Goal: Task Accomplishment & Management: Use online tool/utility

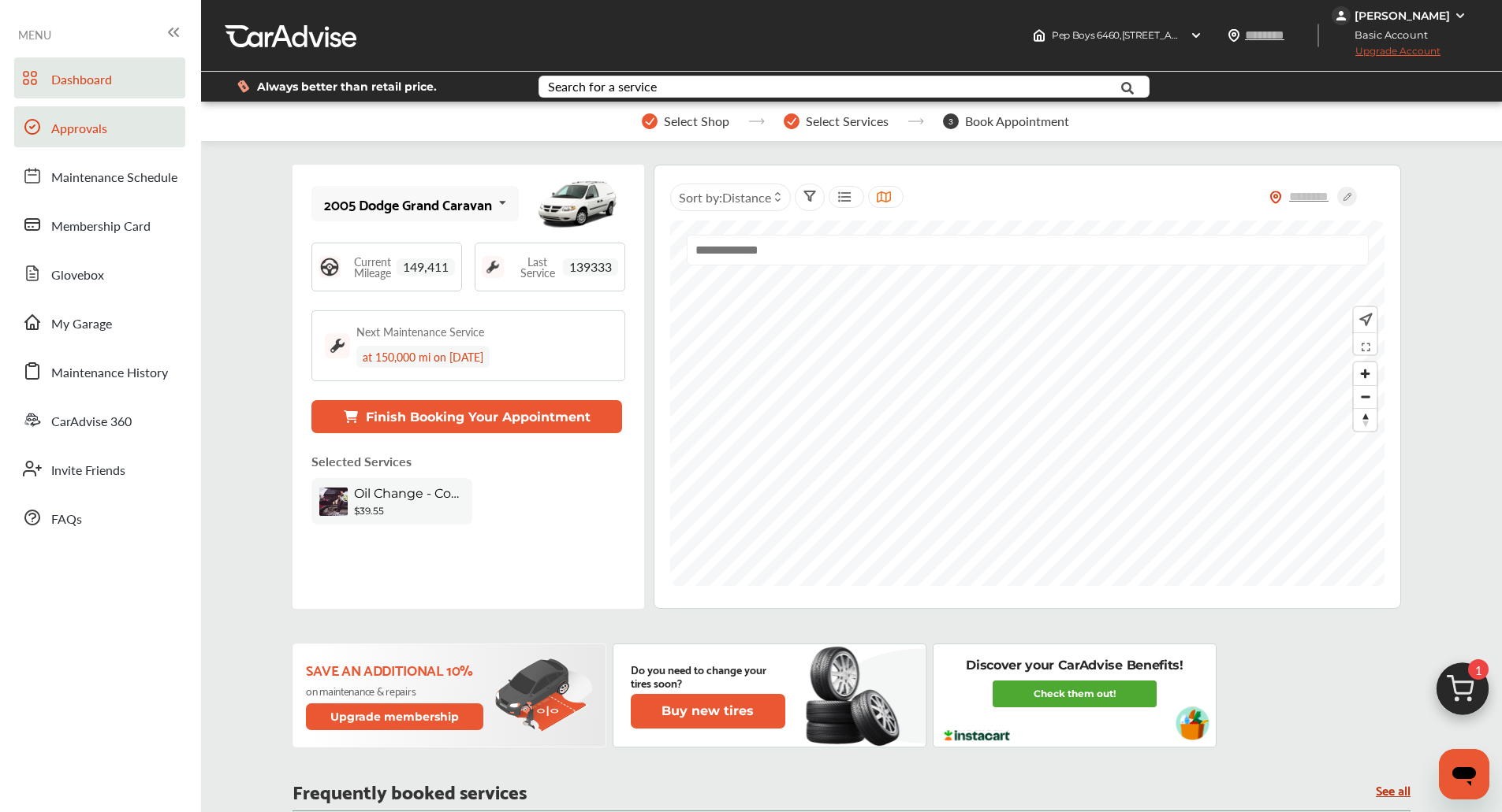
click at [85, 139] on span "Approvals" at bounding box center [79, 129] width 56 height 20
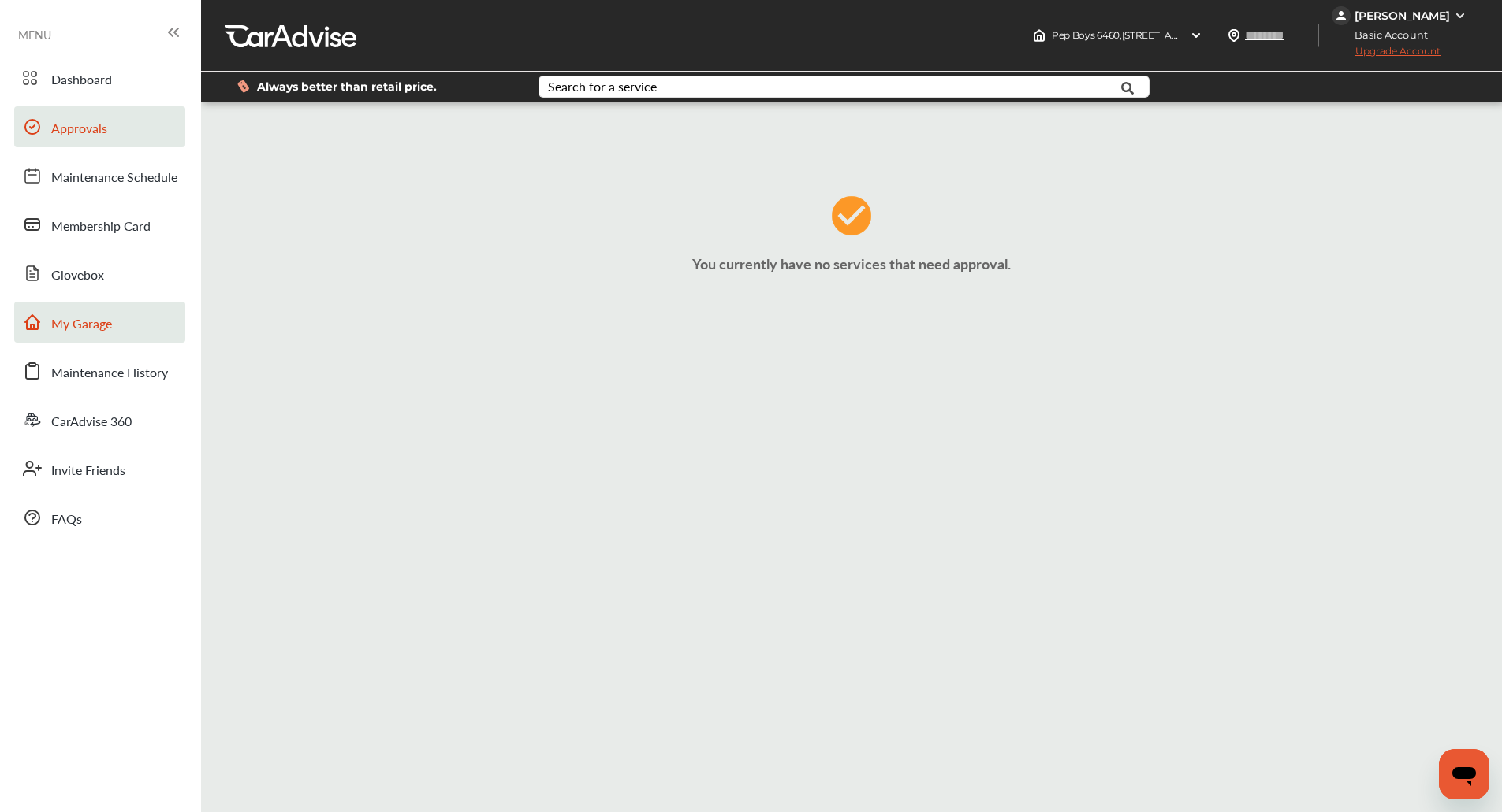
click at [105, 308] on link "My Garage" at bounding box center [100, 322] width 171 height 41
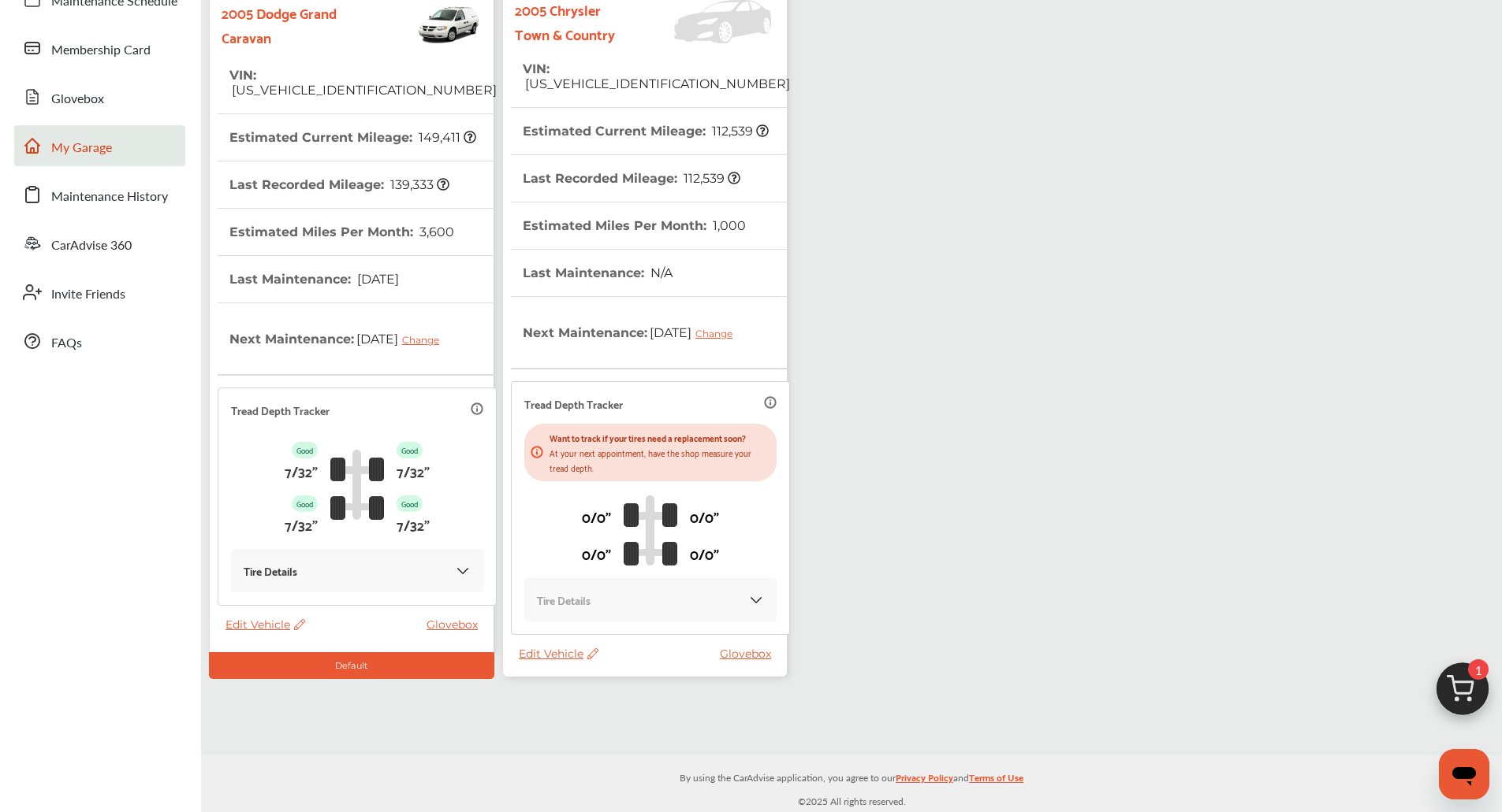
scroll to position [103, 0]
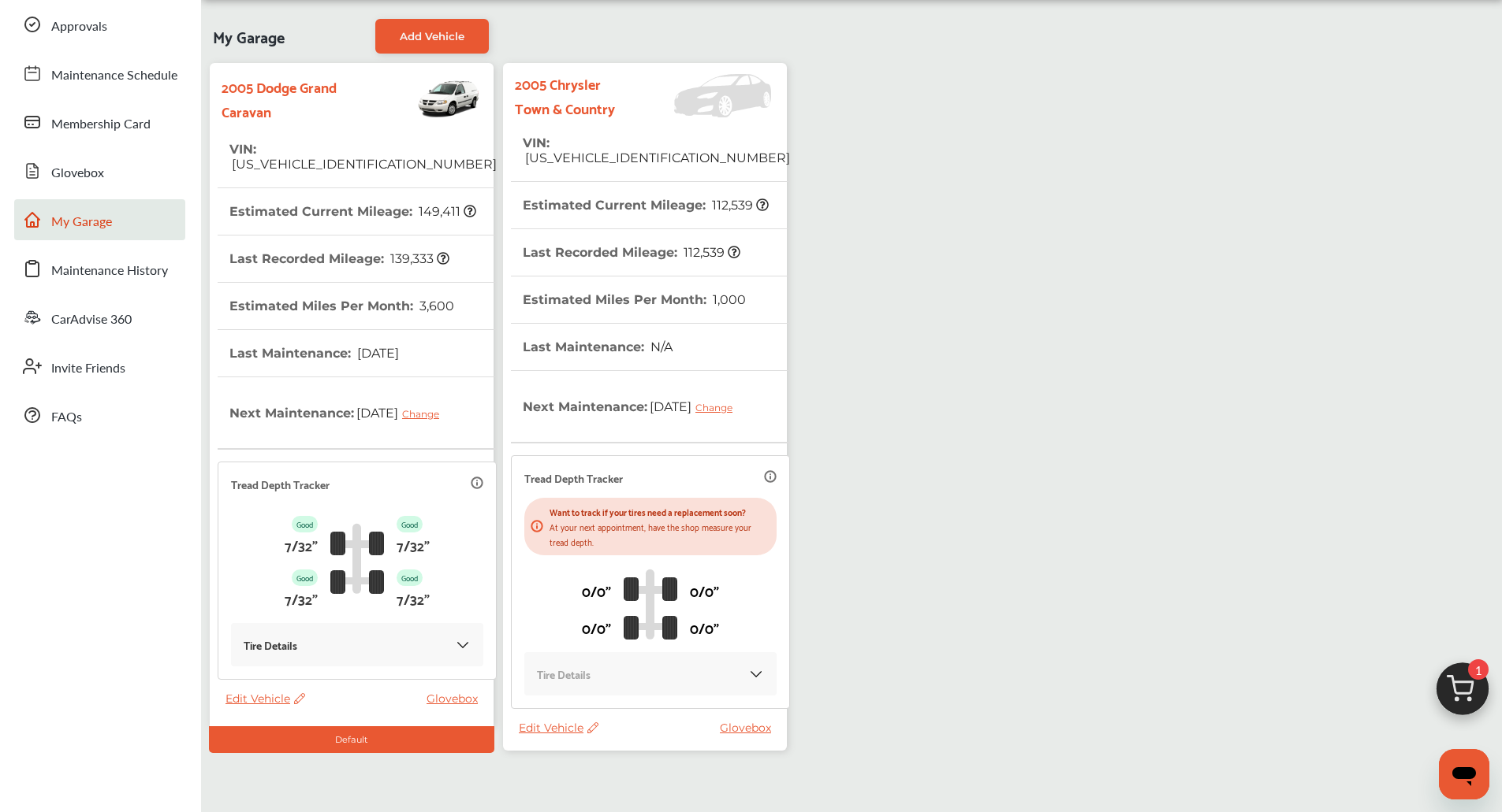
click at [587, 324] on th "Last Maintenance : N/A" at bounding box center [597, 347] width 150 height 47
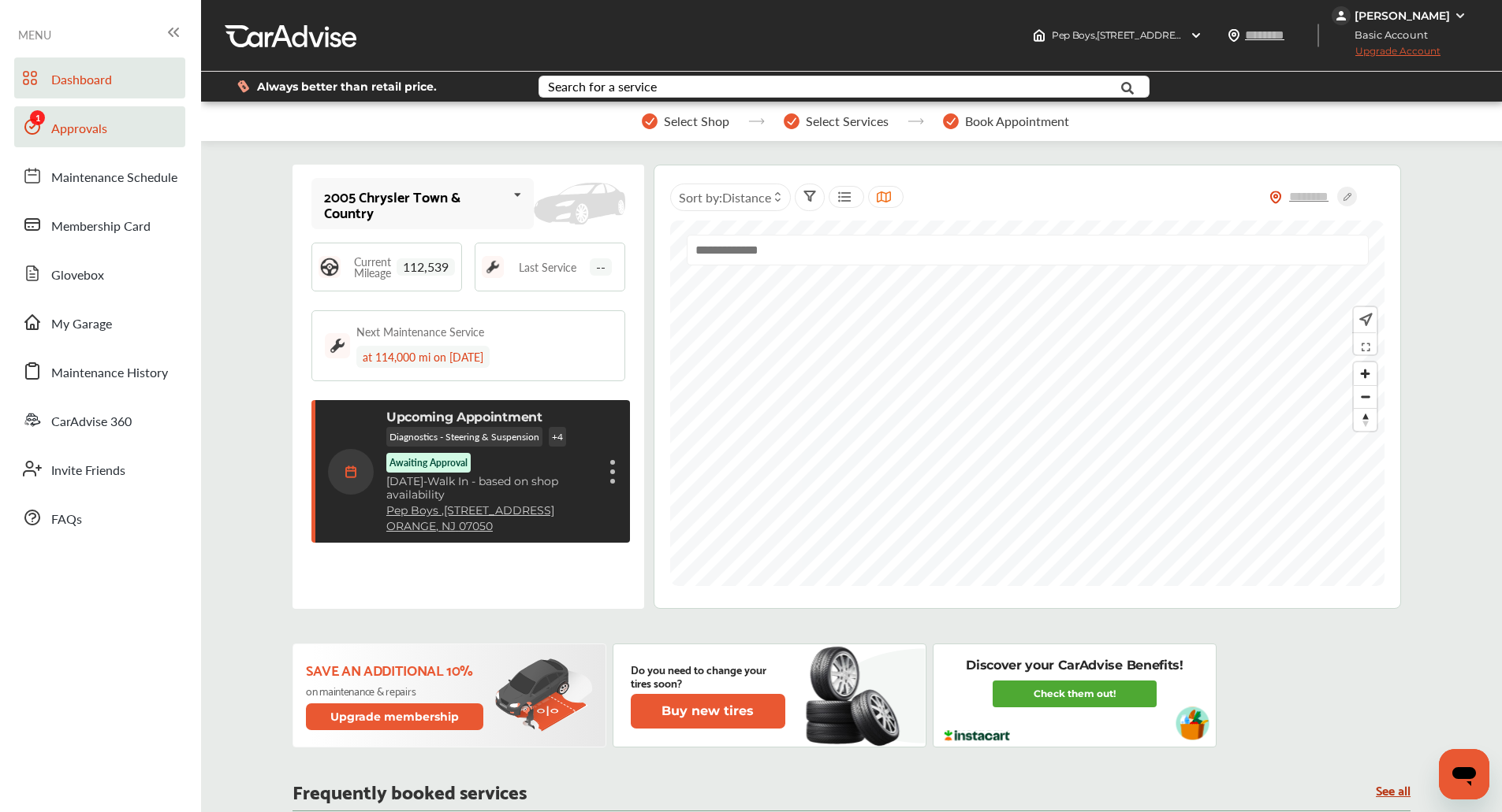
click at [78, 131] on span "Approvals" at bounding box center [79, 129] width 56 height 20
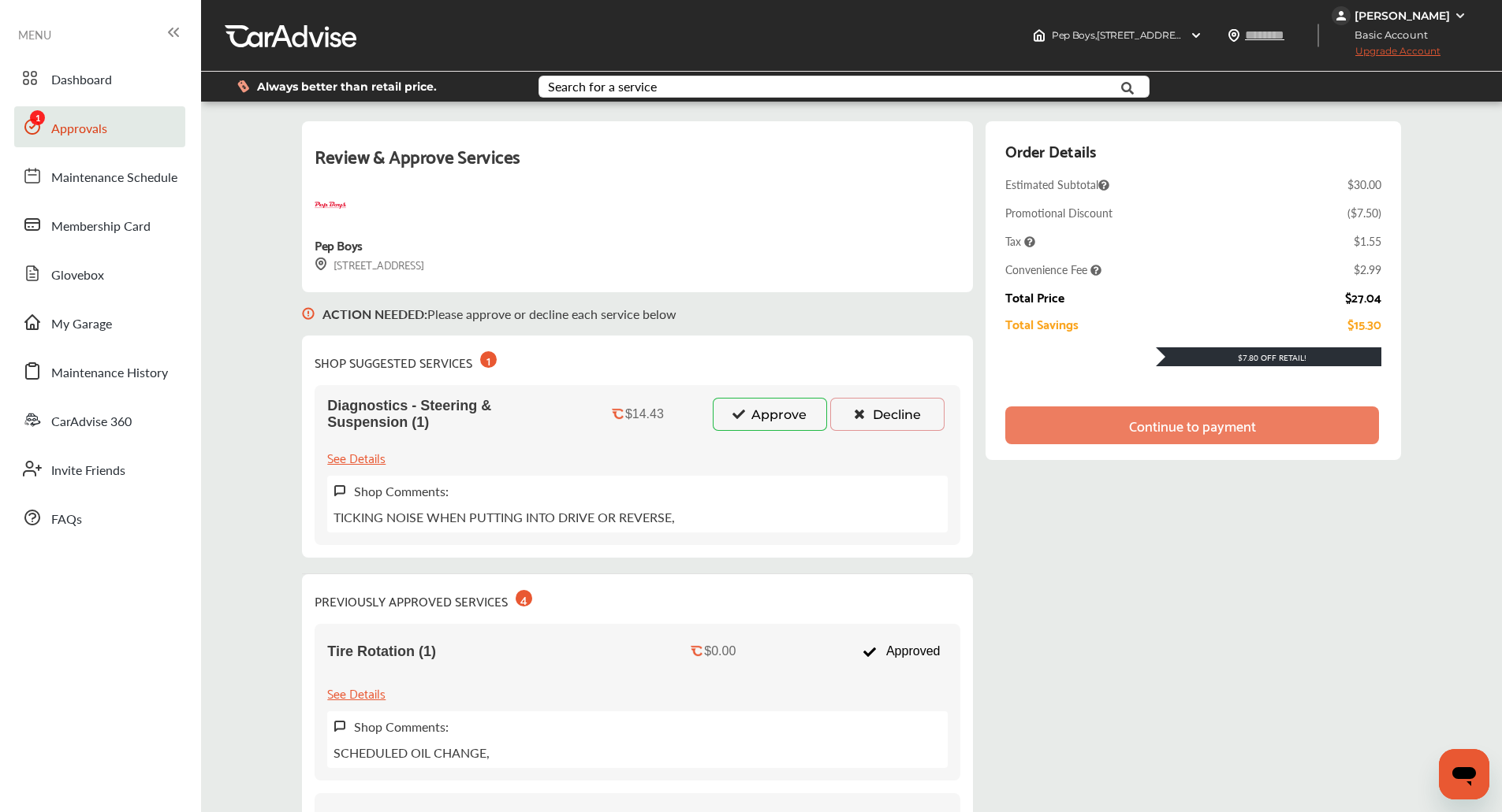
click at [766, 405] on button "Approve" at bounding box center [769, 414] width 114 height 33
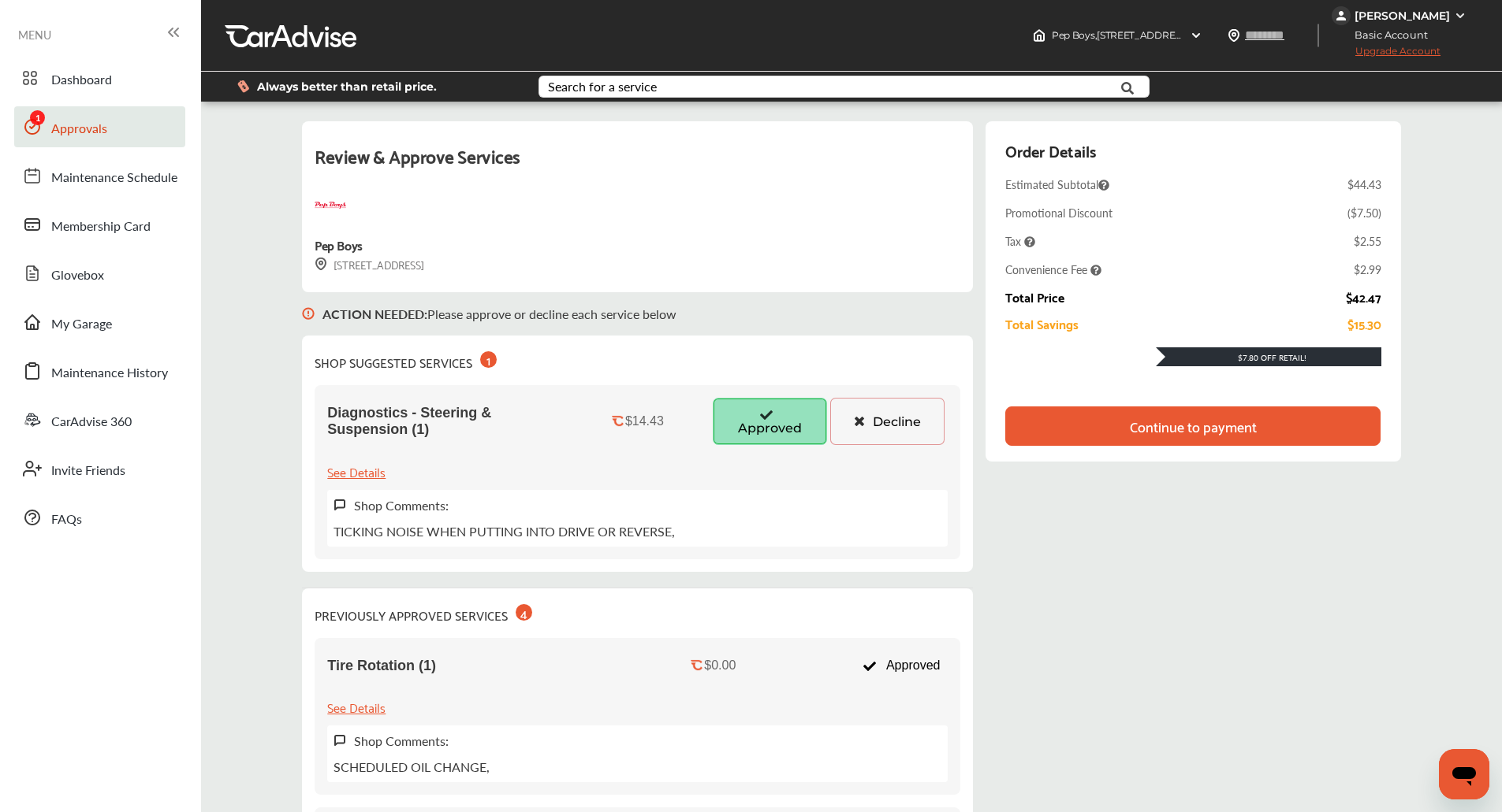
click at [1201, 419] on div "Continue to payment" at bounding box center [1193, 426] width 127 height 16
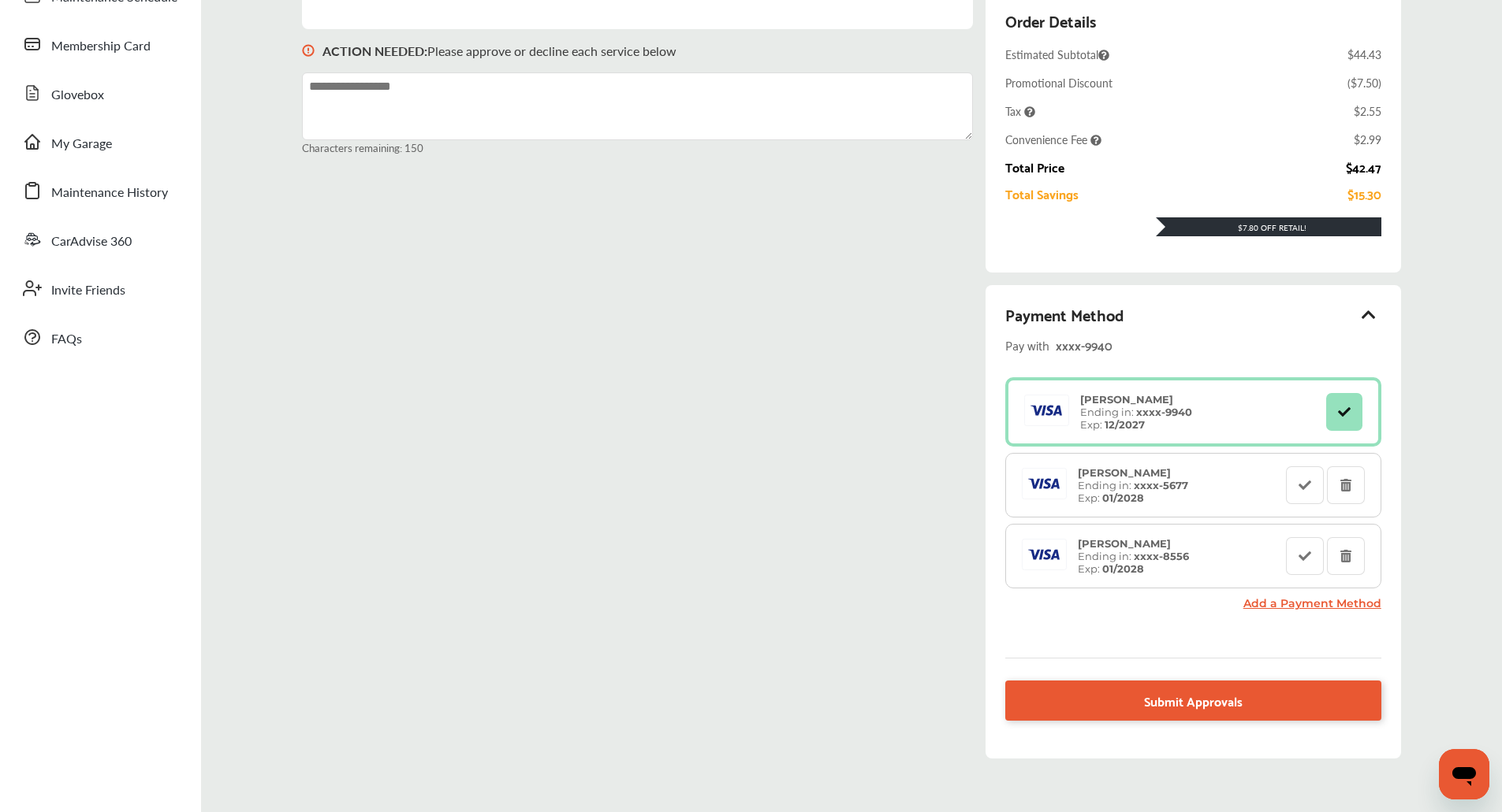
scroll to position [181, 0]
click at [1297, 474] on button at bounding box center [1304, 484] width 38 height 38
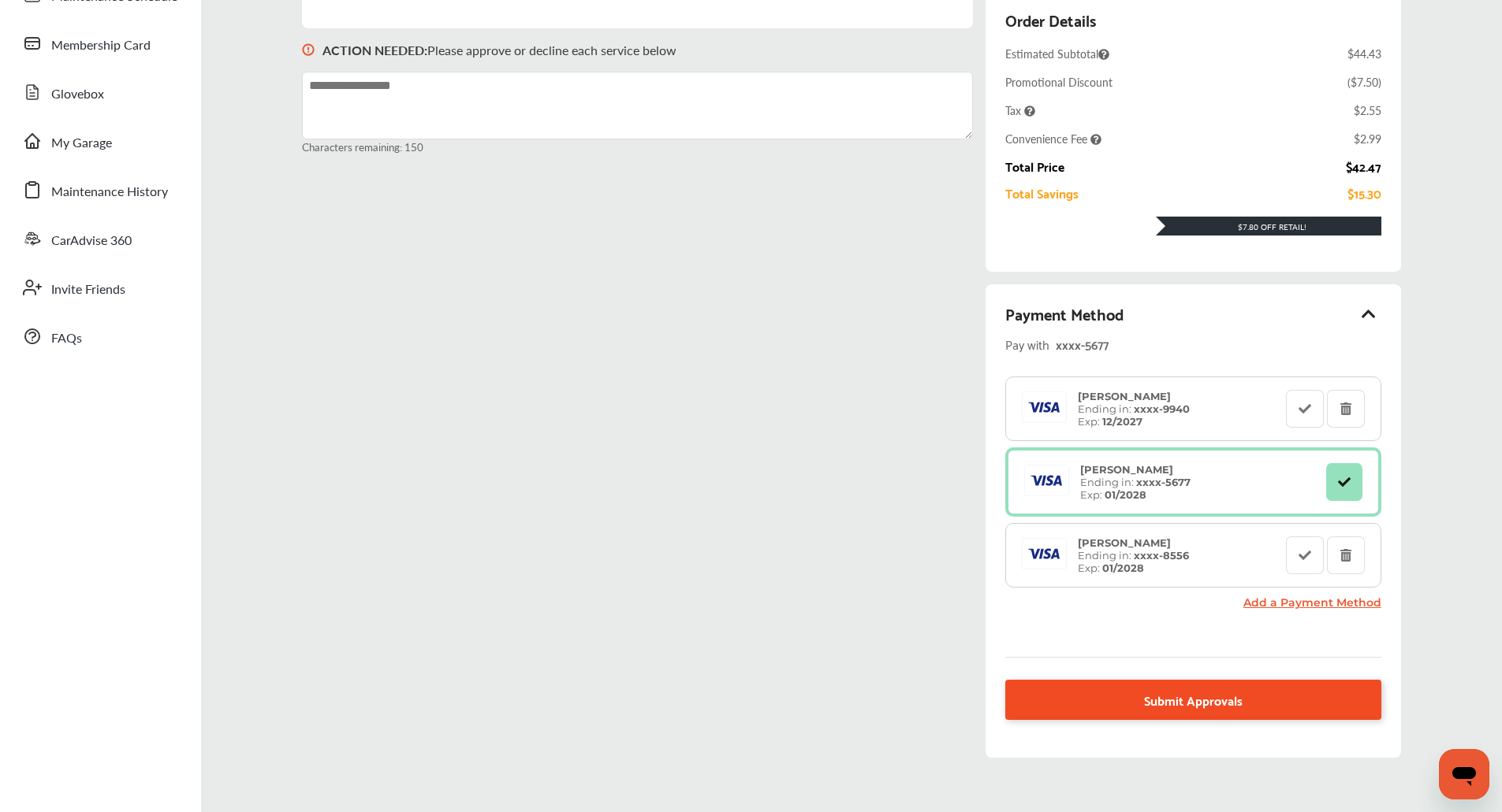
click at [1136, 687] on link "Submit Approvals" at bounding box center [1192, 699] width 375 height 40
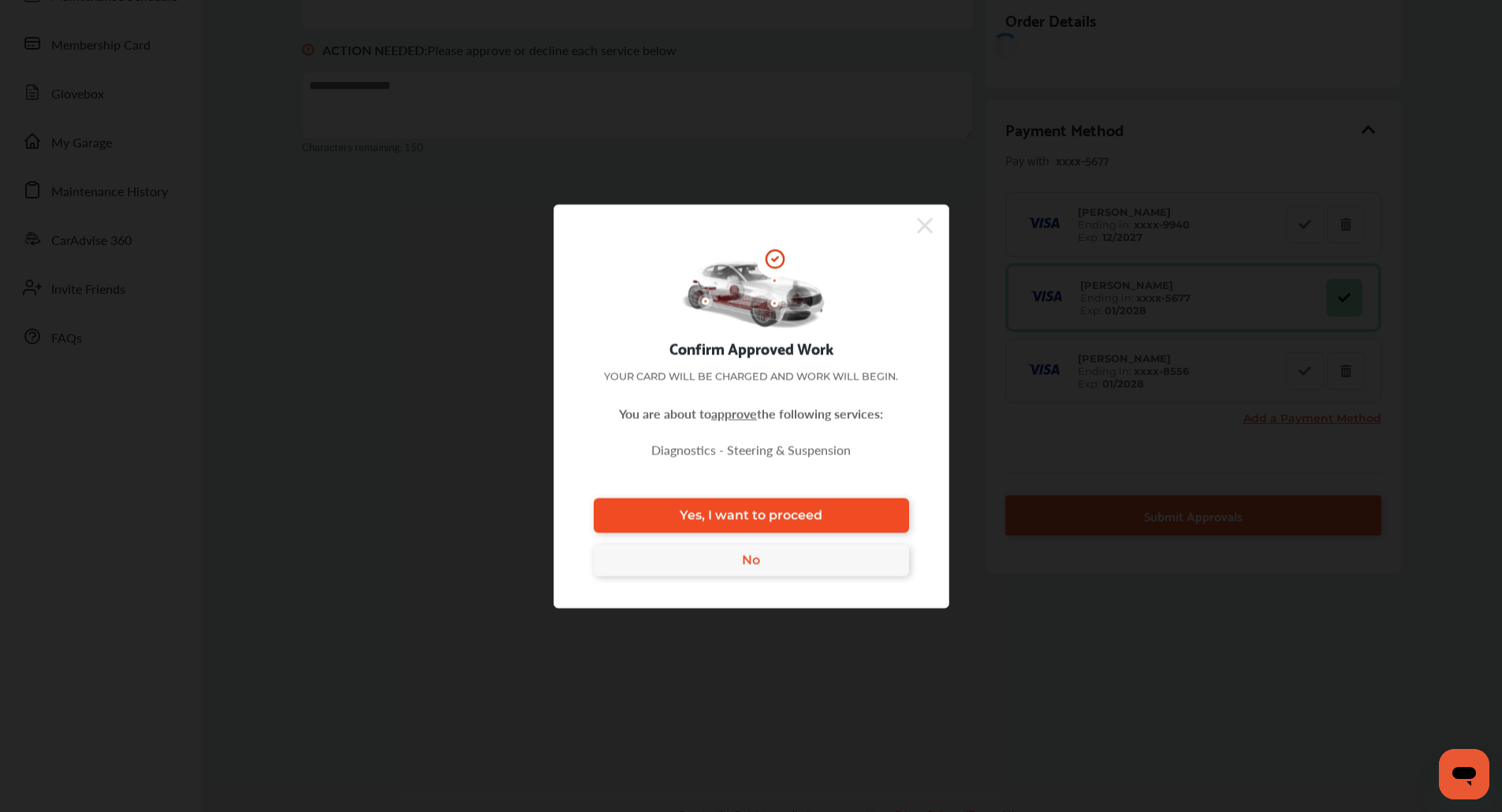
click at [863, 510] on link "Yes, I want to proceed" at bounding box center [751, 514] width 315 height 35
